Goal: Task Accomplishment & Management: Manage account settings

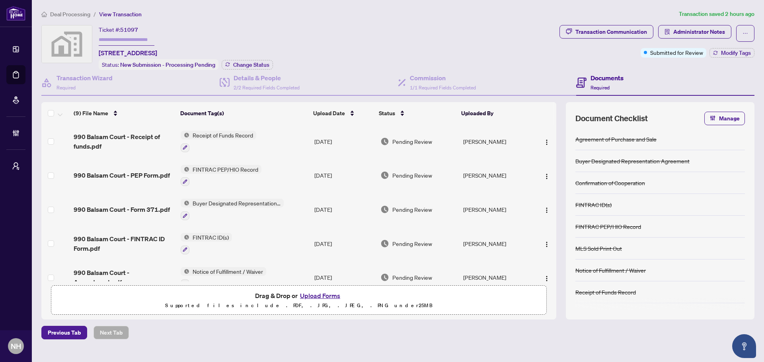
click at [67, 13] on span "Deal Processing" at bounding box center [70, 14] width 40 height 7
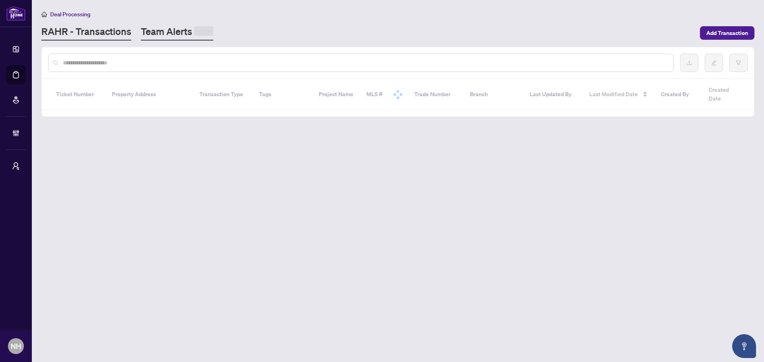
click at [172, 31] on link "Team Alerts" at bounding box center [177, 33] width 72 height 16
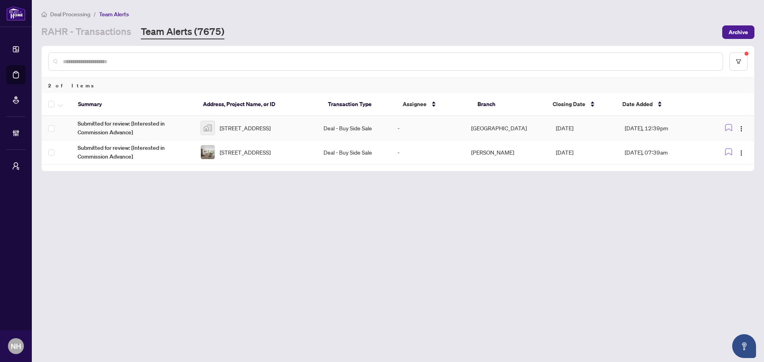
click at [361, 131] on td "Deal - Buy Side Sale" at bounding box center [354, 128] width 74 height 24
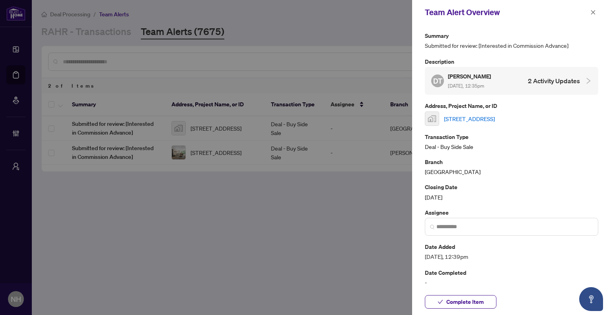
click at [492, 117] on link "211-990 Balsam Court, Milton, ON, Canada" at bounding box center [469, 118] width 51 height 9
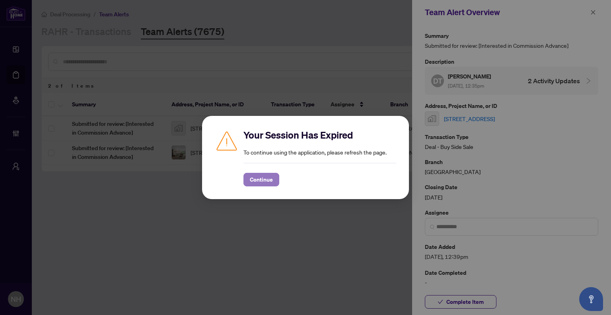
click at [260, 183] on span "Continue" at bounding box center [261, 179] width 23 height 13
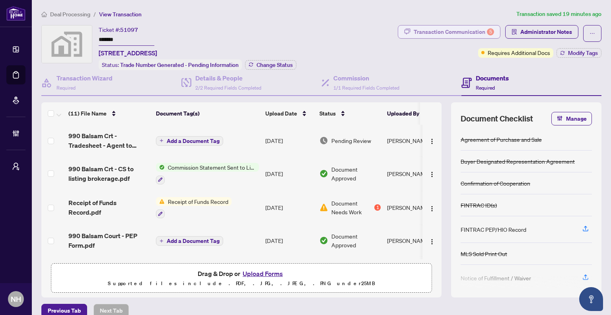
click at [443, 31] on div "Transaction Communication 5" at bounding box center [454, 31] width 80 height 13
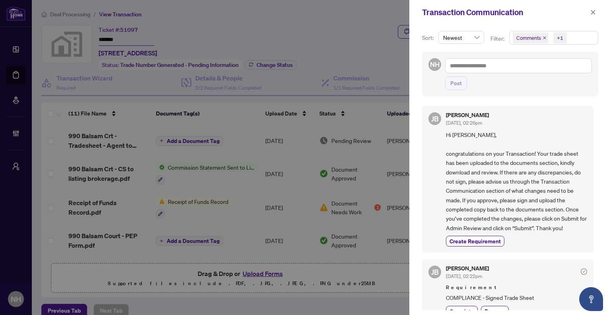
click at [543, 38] on icon "close" at bounding box center [545, 38] width 4 height 4
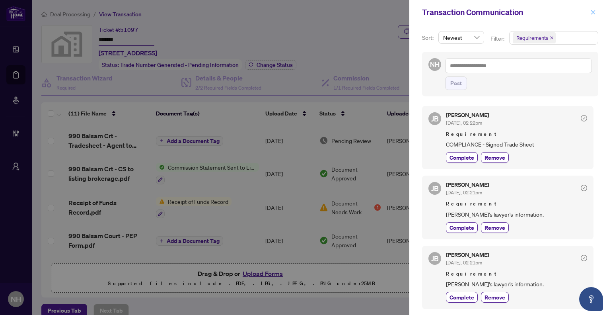
click at [593, 16] on span "button" at bounding box center [593, 12] width 6 height 13
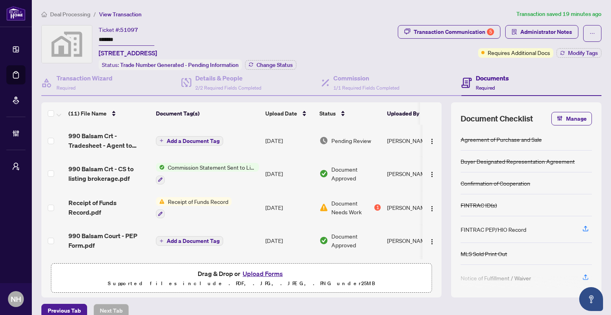
click at [115, 140] on span "990 Balsam Crt - Tradesheet - Agent to review.pdf" at bounding box center [108, 140] width 81 height 19
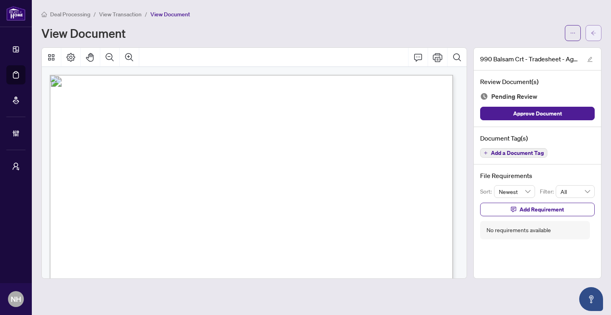
click at [593, 32] on icon "arrow-left" at bounding box center [594, 33] width 6 height 6
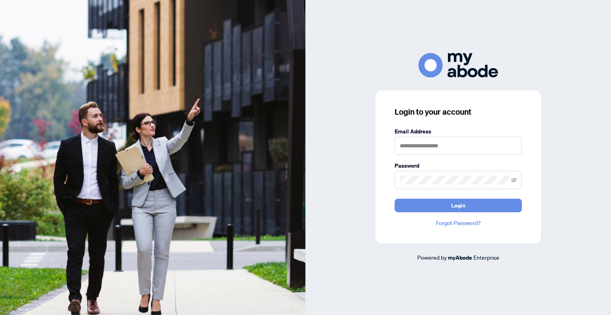
click at [509, 146] on keeper-lock "Open Keeper Popup" at bounding box center [513, 145] width 10 height 10
type input "**********"
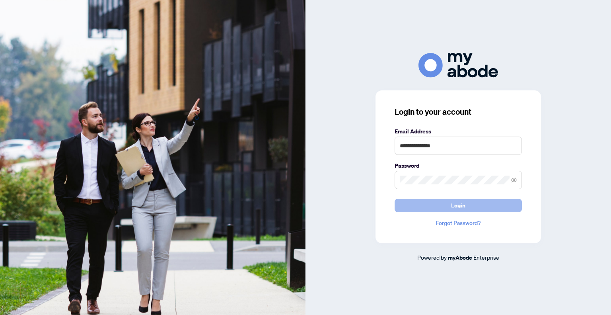
click at [490, 206] on button "Login" at bounding box center [458, 206] width 127 height 14
